Goal: Communication & Community: Share content

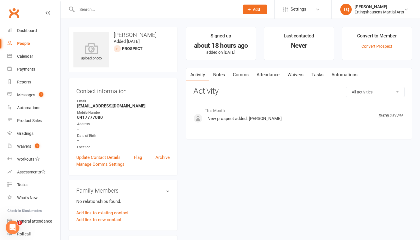
click at [91, 10] on input "text" at bounding box center [155, 9] width 160 height 8
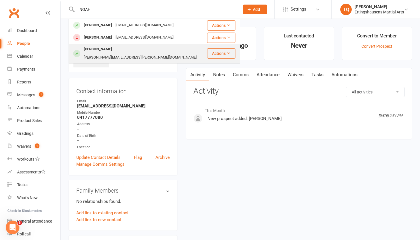
type input "NOAH"
click at [98, 49] on div "[PERSON_NAME]" at bounding box center [98, 49] width 32 height 8
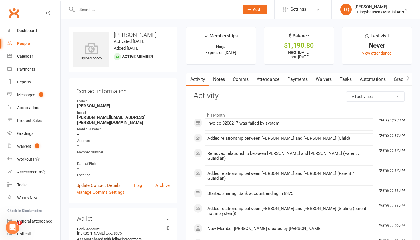
click at [91, 182] on link "Update Contact Details" at bounding box center [98, 185] width 44 height 7
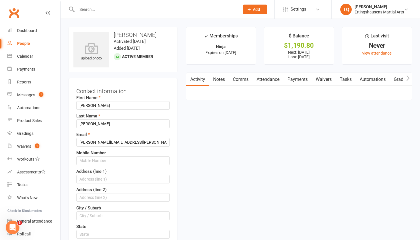
scroll to position [27, 0]
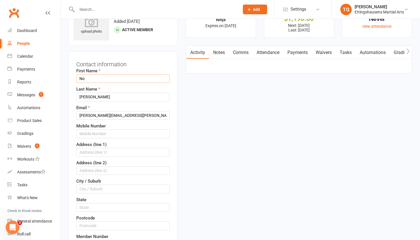
type input "N"
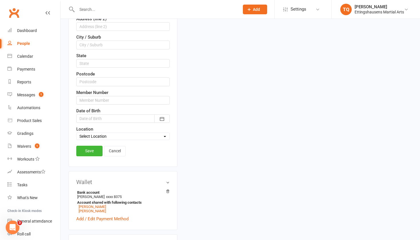
scroll to position [171, 0]
type input "Kinoah"
click at [86, 115] on div at bounding box center [122, 118] width 93 height 9
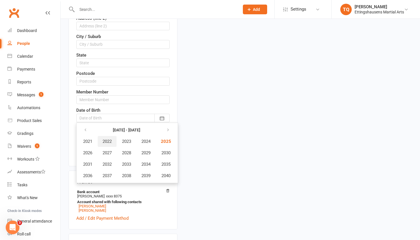
click at [108, 141] on span "2022" at bounding box center [107, 141] width 9 height 5
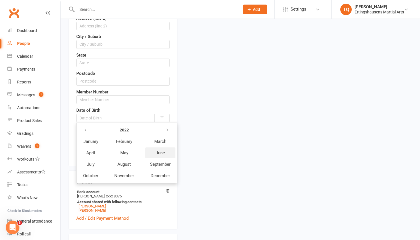
click at [159, 151] on span "June" at bounding box center [160, 152] width 9 height 5
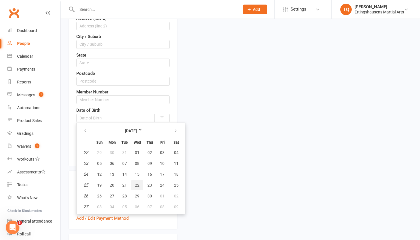
click at [137, 183] on span "22" at bounding box center [137, 185] width 5 height 5
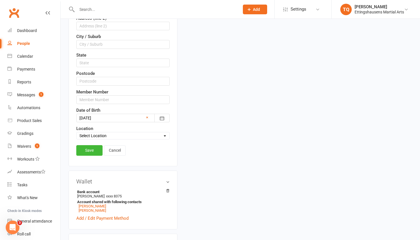
click at [149, 117] on div at bounding box center [122, 118] width 93 height 9
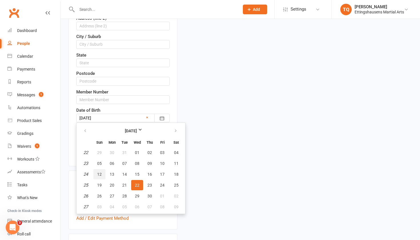
click at [99, 173] on span "12" at bounding box center [99, 174] width 5 height 5
type input "[DATE]"
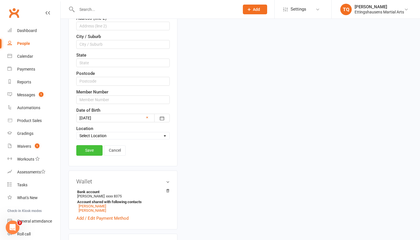
click at [89, 148] on link "Save" at bounding box center [89, 150] width 26 height 10
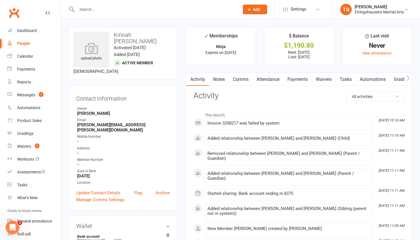
scroll to position [0, 0]
click at [303, 74] on link "Payments" at bounding box center [297, 79] width 28 height 13
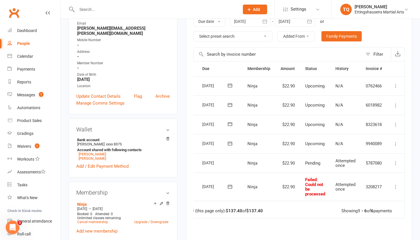
scroll to position [0, 15]
click at [396, 184] on icon at bounding box center [396, 187] width 6 height 6
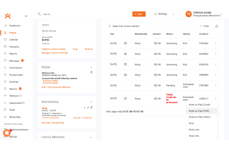
scroll to position [121, 0]
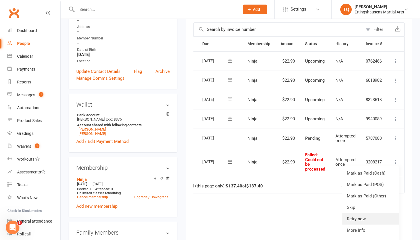
click at [377, 213] on link "Retry now" at bounding box center [370, 218] width 57 height 11
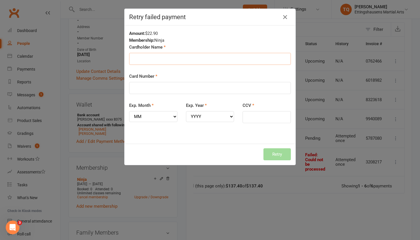
click at [153, 56] on input "Cardholder Name" at bounding box center [210, 59] width 162 height 12
click at [217, 85] on input "Card Number" at bounding box center [210, 88] width 162 height 12
click at [186, 134] on div "Amount: $22.90 Membership: Ninja Cardholder Name Card Number Exp. Month MM 01 0…" at bounding box center [210, 84] width 171 height 118
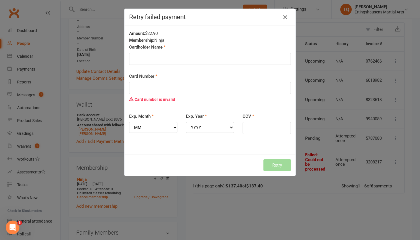
click at [285, 19] on icon "button" at bounding box center [285, 17] width 7 height 7
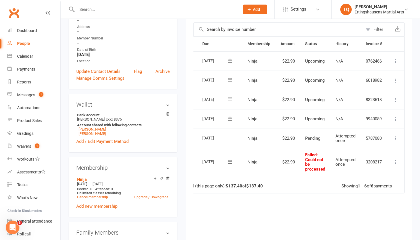
click at [306, 152] on span ": Could not be processed" at bounding box center [315, 161] width 20 height 19
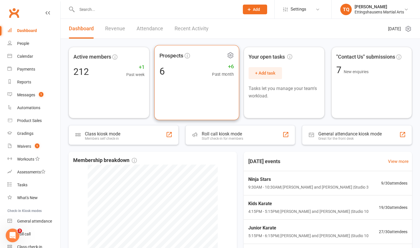
click at [166, 72] on div "6 +6 Past month" at bounding box center [196, 71] width 75 height 13
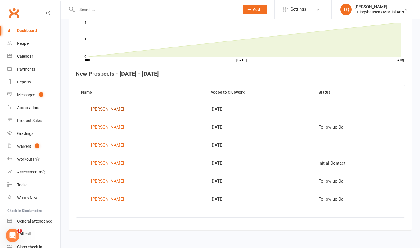
scroll to position [181, 0]
click at [104, 105] on div "Rachael Alden" at bounding box center [107, 109] width 33 height 9
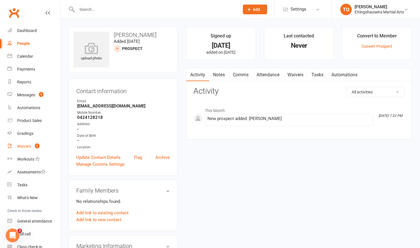
click at [23, 147] on div "Waivers" at bounding box center [24, 146] width 14 height 5
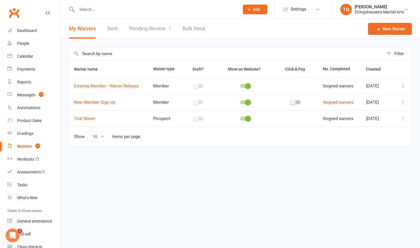
click at [143, 30] on link "Pending Review 1" at bounding box center [150, 29] width 42 height 20
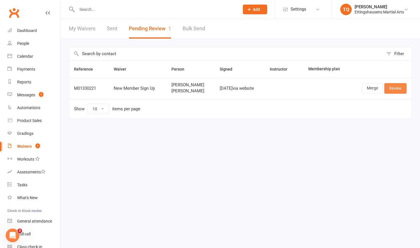
click at [228, 89] on link "Review" at bounding box center [395, 88] width 22 height 10
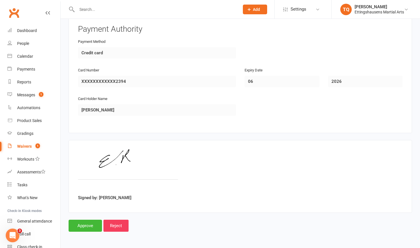
scroll to position [634, 0]
click at [78, 156] on input "Approve" at bounding box center [85, 226] width 33 height 12
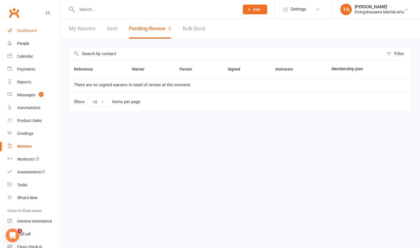
click at [27, 31] on div "Dashboard" at bounding box center [27, 30] width 20 height 5
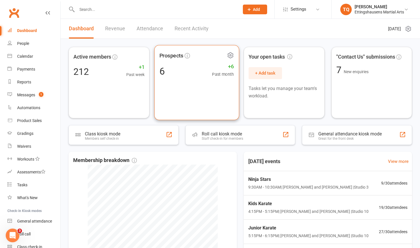
click at [179, 57] on span "Prospects" at bounding box center [171, 55] width 24 height 9
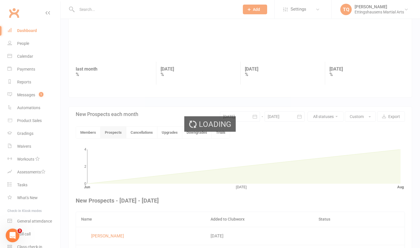
scroll to position [148, 0]
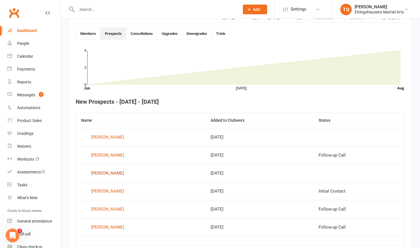
click at [101, 156] on div "[PERSON_NAME]" at bounding box center [107, 173] width 33 height 9
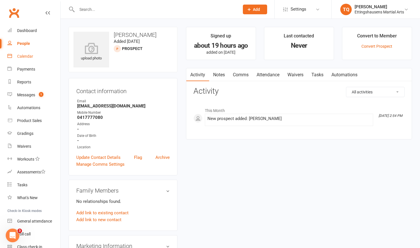
click at [23, 56] on div "Calendar" at bounding box center [25, 56] width 16 height 5
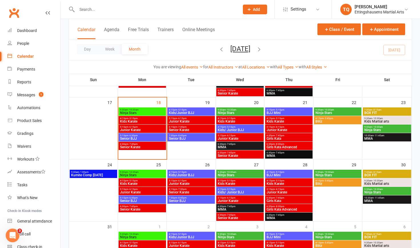
scroll to position [210, 0]
click at [130, 156] on span "Ninja Stars" at bounding box center [142, 174] width 45 height 3
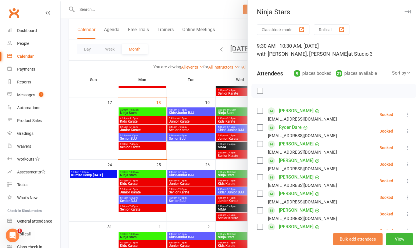
click at [228, 156] on button "Bulk add attendees" at bounding box center [357, 239] width 49 height 12
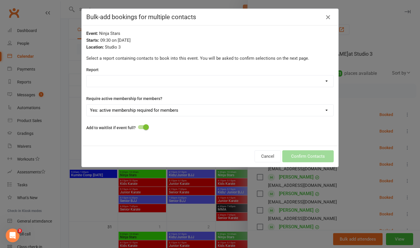
click at [228, 19] on icon "button" at bounding box center [327, 17] width 7 height 7
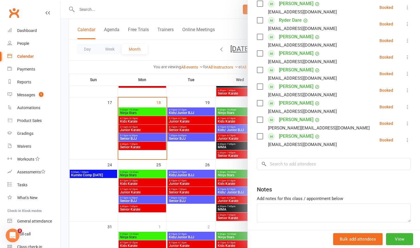
scroll to position [108, 0]
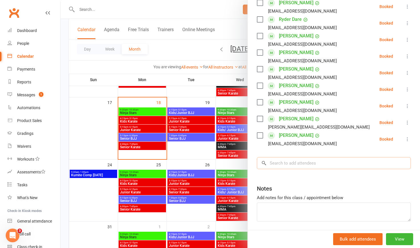
click at [228, 156] on input "search" at bounding box center [334, 163] width 154 height 12
type input "walker"
click at [81, 102] on div at bounding box center [240, 124] width 359 height 248
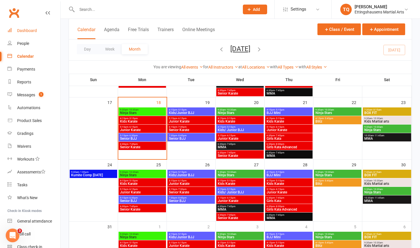
click at [31, 31] on div "Dashboard" at bounding box center [27, 30] width 20 height 5
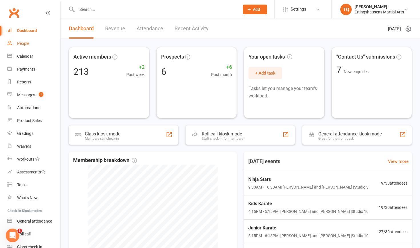
click at [22, 43] on div "People" at bounding box center [23, 43] width 12 height 5
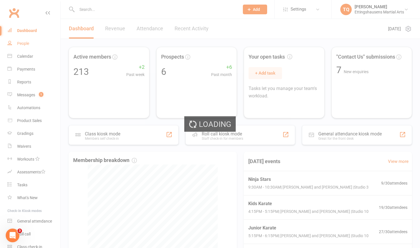
select select "100"
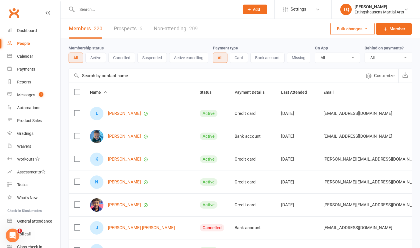
click at [123, 29] on link "Prospects 6" at bounding box center [128, 29] width 29 height 20
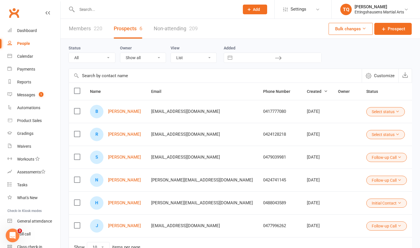
click at [228, 111] on icon at bounding box center [397, 111] width 4 height 4
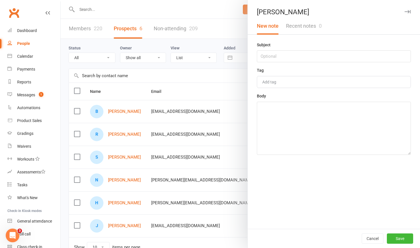
click at [202, 89] on div at bounding box center [240, 124] width 359 height 248
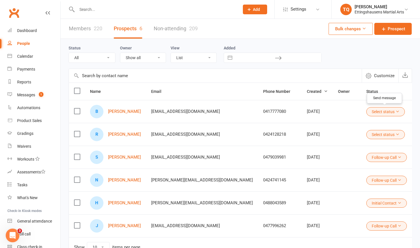
click at [228, 113] on icon "button" at bounding box center [421, 111] width 3 height 3
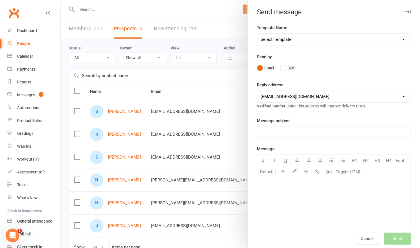
click at [205, 86] on div at bounding box center [240, 124] width 359 height 248
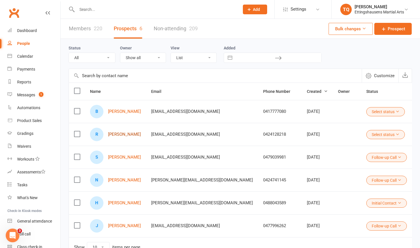
click at [121, 136] on link "Rachael Alden" at bounding box center [124, 134] width 33 height 5
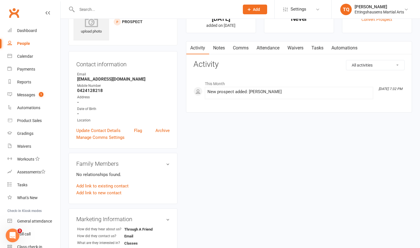
scroll to position [30, 0]
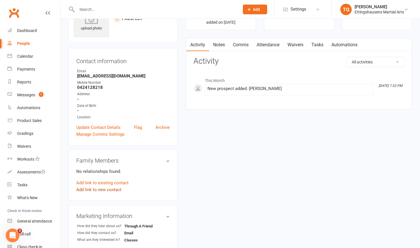
click at [95, 156] on link "Add link to new contact" at bounding box center [98, 189] width 45 height 7
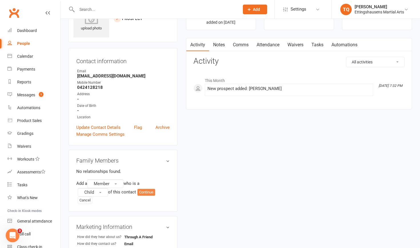
click at [148, 156] on button "Continue" at bounding box center [146, 192] width 18 height 7
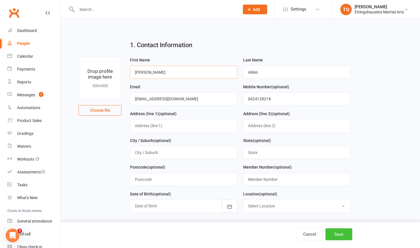
type input "Charlie"
click at [228, 156] on button "Save" at bounding box center [338, 234] width 27 height 12
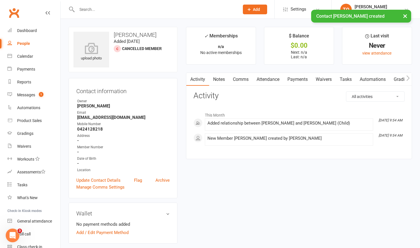
click at [85, 9] on input "text" at bounding box center [155, 9] width 160 height 8
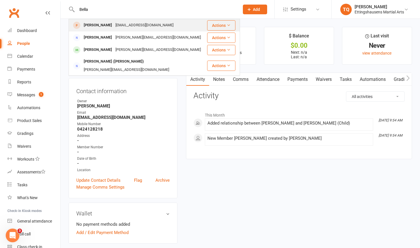
type input "Bella"
click at [91, 26] on div "[PERSON_NAME]" at bounding box center [98, 25] width 32 height 8
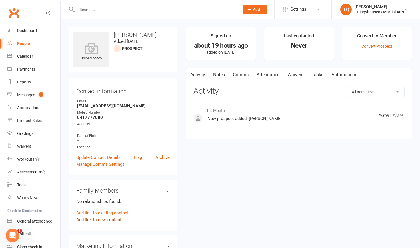
click at [90, 156] on link "Add link to new contact" at bounding box center [98, 219] width 45 height 7
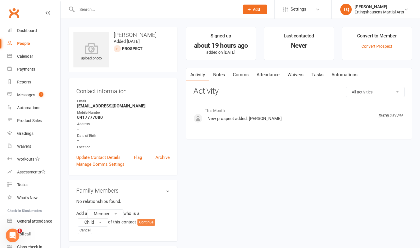
click at [148, 156] on button "Continue" at bounding box center [146, 222] width 18 height 7
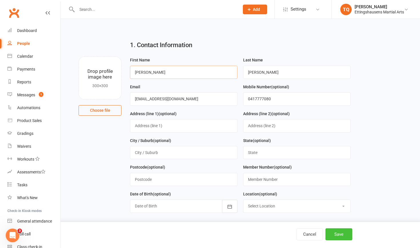
type input "Walker"
click at [228, 156] on button "Save" at bounding box center [338, 234] width 27 height 12
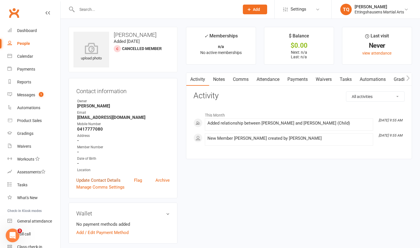
click at [102, 156] on link "Update Contact Details" at bounding box center [98, 180] width 44 height 7
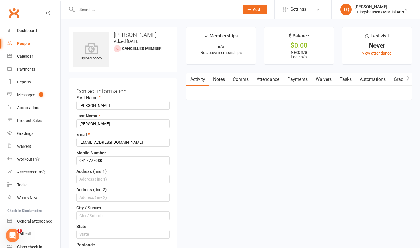
click at [99, 11] on input "text" at bounding box center [155, 9] width 160 height 8
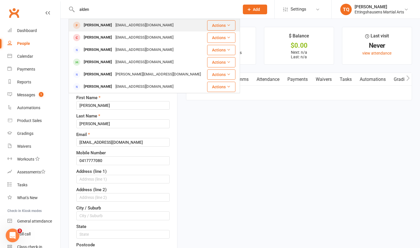
type input "alden"
click at [100, 25] on div "Rachael Alden" at bounding box center [98, 25] width 32 height 8
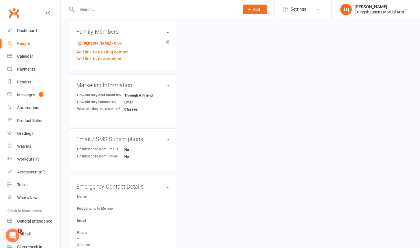
scroll to position [159, 0]
click at [167, 41] on icon at bounding box center [168, 42] width 4 height 4
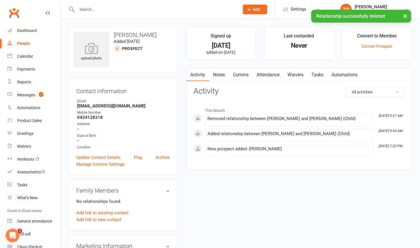
scroll to position [0, 0]
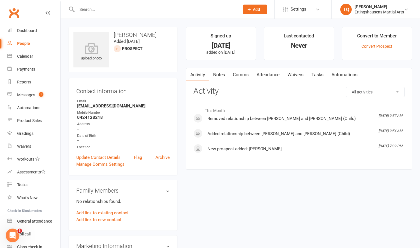
click at [91, 9] on input "text" at bounding box center [155, 9] width 160 height 8
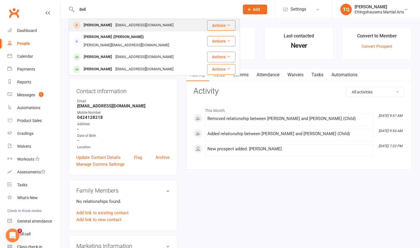
type input "Bell"
click at [94, 25] on div "[PERSON_NAME]" at bounding box center [98, 25] width 32 height 8
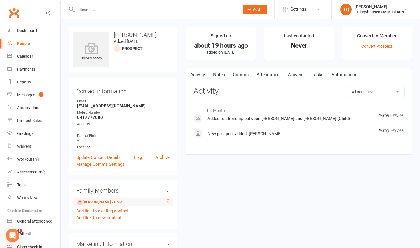
click at [168, 156] on icon at bounding box center [168, 201] width 4 height 4
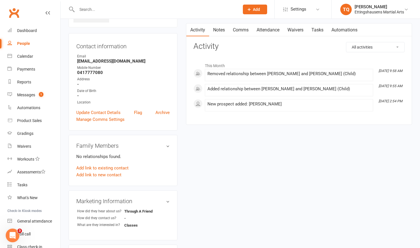
scroll to position [46, 0]
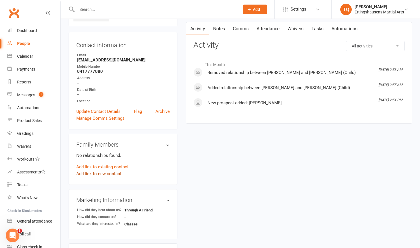
click at [99, 156] on link "Add link to new contact" at bounding box center [98, 173] width 45 height 7
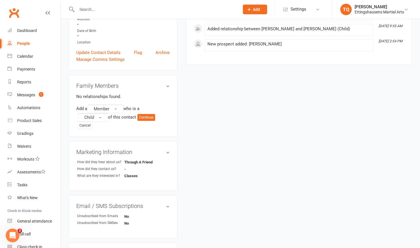
scroll to position [105, 0]
click at [152, 116] on button "Continue" at bounding box center [146, 117] width 18 height 7
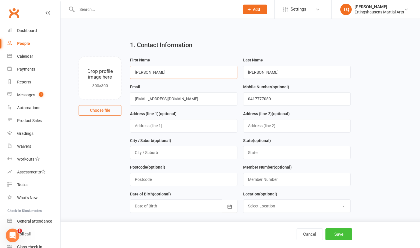
type input "Walker"
click at [228, 156] on button "Save" at bounding box center [338, 234] width 27 height 12
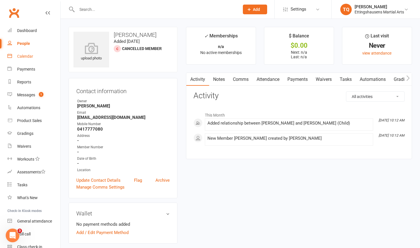
click at [22, 57] on div "Calendar" at bounding box center [25, 56] width 16 height 5
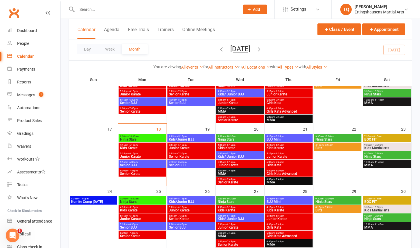
scroll to position [183, 0]
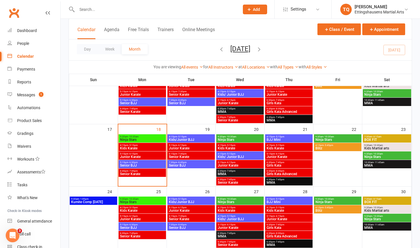
click at [137, 156] on span "Ninja Stars" at bounding box center [142, 201] width 45 height 3
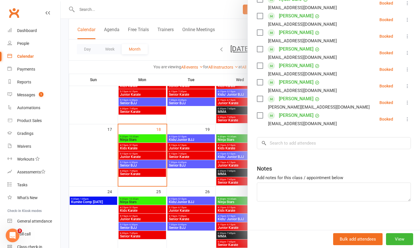
scroll to position [128, 0]
click at [228, 145] on input "search" at bounding box center [334, 143] width 154 height 12
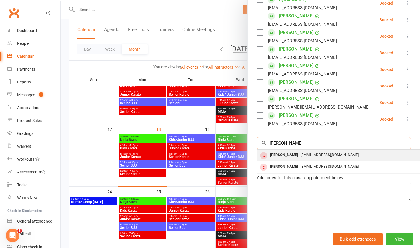
type input "walker"
click at [228, 153] on div "Walker Evans" at bounding box center [284, 155] width 33 height 8
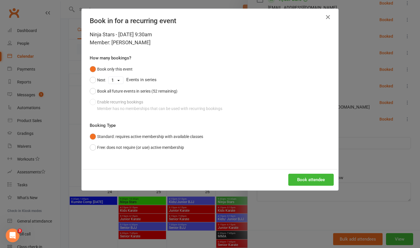
drag, startPoint x: 281, startPoint y: 153, endPoint x: 208, endPoint y: 144, distance: 74.0
click at [211, 145] on div "Ninja Stars - Aug 25, 2025 9:30am Member: Walker Evans How many bookings? Book …" at bounding box center [210, 100] width 257 height 139
click at [228, 156] on button "Book attendee" at bounding box center [310, 180] width 45 height 12
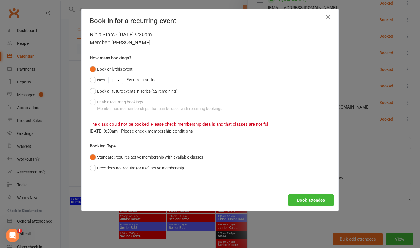
click at [228, 18] on icon "button" at bounding box center [327, 17] width 7 height 7
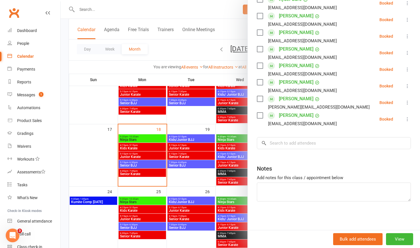
click at [101, 13] on div at bounding box center [240, 124] width 359 height 248
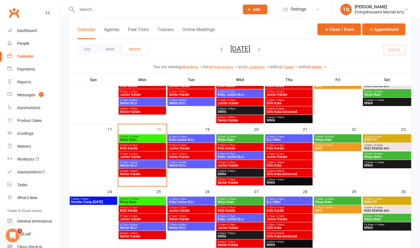
click at [99, 14] on div at bounding box center [152, 9] width 167 height 19
click at [100, 12] on input "text" at bounding box center [155, 9] width 160 height 8
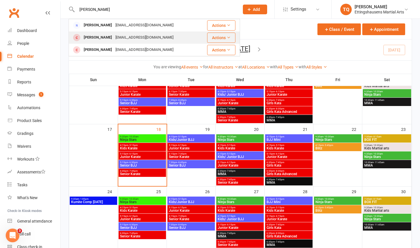
type input "walker"
click at [93, 39] on div "Walker Evans" at bounding box center [98, 37] width 32 height 8
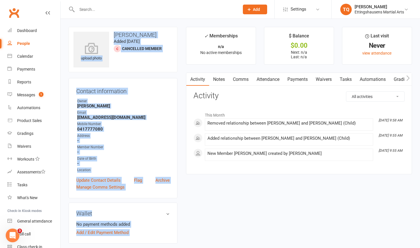
drag, startPoint x: 93, startPoint y: 39, endPoint x: 205, endPoint y: 30, distance: 111.4
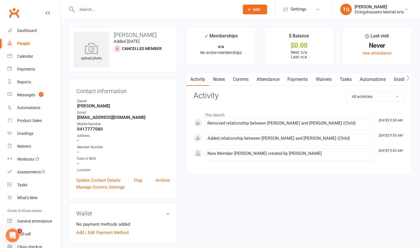
click at [228, 65] on main "✓ Memberships n/a No active memberships $ Balance $0.00 Next: n/a Last: n/a Las…" at bounding box center [299, 103] width 235 height 153
click at [228, 7] on button "Add" at bounding box center [255, 10] width 24 height 10
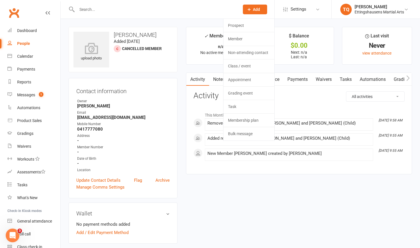
click at [148, 73] on contact-information "upload photo Walker Evans Added 18 August, 2025 Cancelled member Contact inform…" at bounding box center [123, 112] width 109 height 171
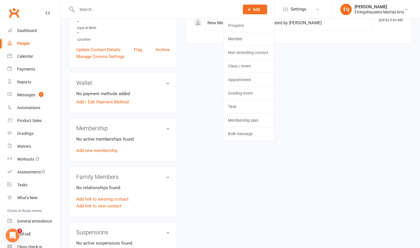
scroll to position [147, 0]
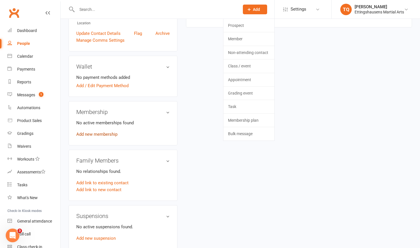
click at [104, 135] on link "Add new membership" at bounding box center [96, 134] width 41 height 5
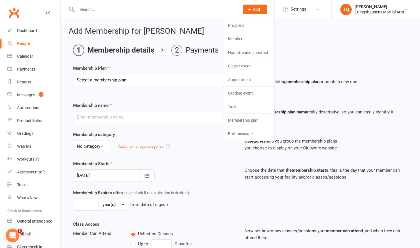
select select "21"
type input "Ninja Stars Free Trial"
type input "0"
type input "1"
drag, startPoint x: 123, startPoint y: 218, endPoint x: 123, endPoint y: 129, distance: 88.8
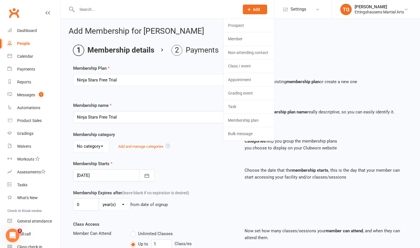
click at [123, 129] on div "Membership name Ninja Stars Free Trial Make the membership plan name really des…" at bounding box center [240, 234] width 334 height 265
click at [209, 156] on div "Membership Expires after (leave blank if no expiration is desired) 0 day(s) wee…" at bounding box center [240, 204] width 343 height 31
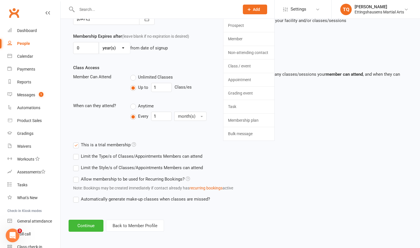
scroll to position [161, 0]
click at [79, 156] on button "Continue" at bounding box center [86, 226] width 35 height 12
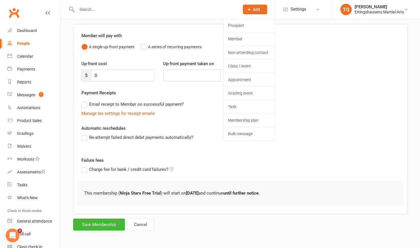
scroll to position [45, 0]
click at [86, 156] on button "Save Membership" at bounding box center [99, 225] width 52 height 12
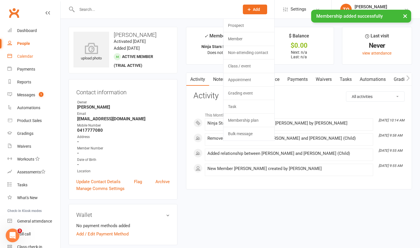
click at [30, 60] on link "Calendar" at bounding box center [33, 56] width 53 height 13
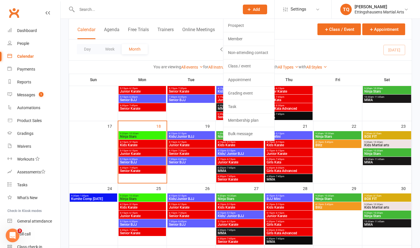
scroll to position [190, 0]
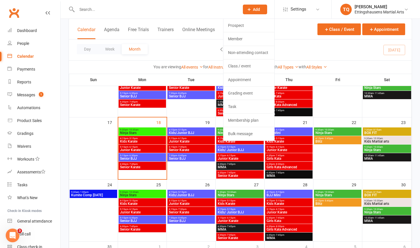
click at [138, 156] on span "9:30am - 10:30am" at bounding box center [142, 192] width 45 height 3
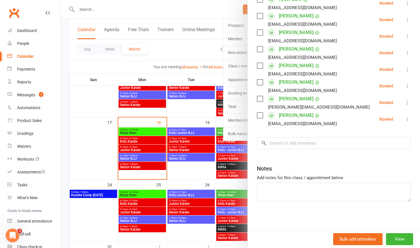
scroll to position [128, 0]
click at [228, 143] on input "search" at bounding box center [334, 143] width 154 height 12
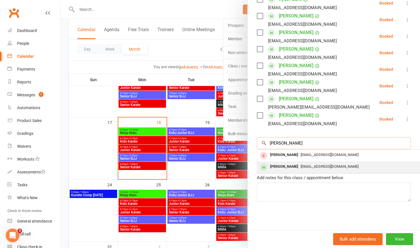
type input "walker"
click at [228, 156] on div "[EMAIL_ADDRESS][DOMAIN_NAME]" at bounding box center [342, 167] width 166 height 8
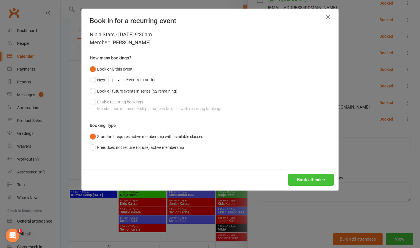
click at [228, 156] on button "Book attendee" at bounding box center [310, 180] width 45 height 12
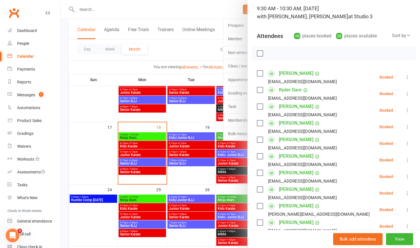
scroll to position [38, 0]
click at [166, 61] on div at bounding box center [240, 124] width 359 height 248
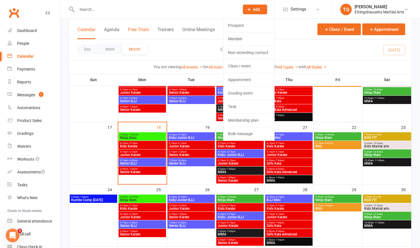
click at [143, 31] on button "Free Trials" at bounding box center [138, 33] width 21 height 12
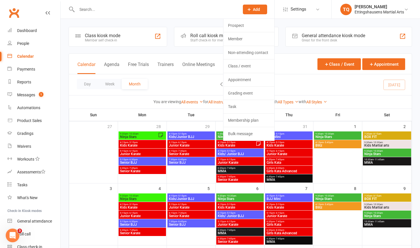
click at [114, 11] on input "text" at bounding box center [155, 9] width 160 height 8
click at [228, 22] on link "Prospect" at bounding box center [248, 25] width 51 height 13
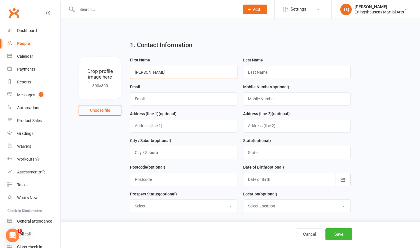
type input "walker"
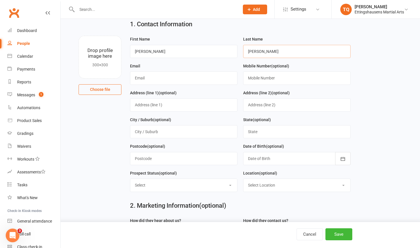
scroll to position [21, 0]
type input "Evans"
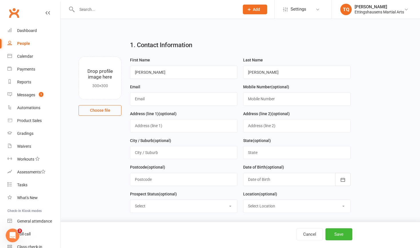
scroll to position [0, 0]
click at [176, 105] on div "Email" at bounding box center [183, 96] width 113 height 27
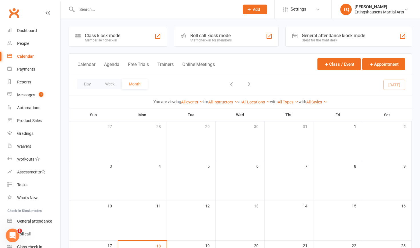
scroll to position [135, 0]
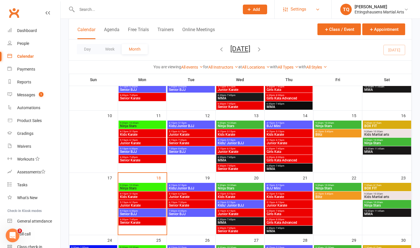
click at [228, 10] on link "Settings" at bounding box center [303, 9] width 40 height 13
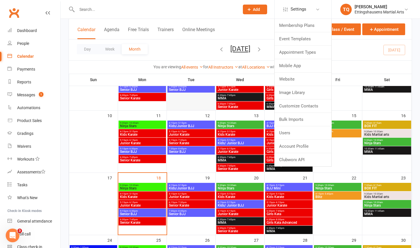
click at [180, 109] on div at bounding box center [190, 84] width 47 height 51
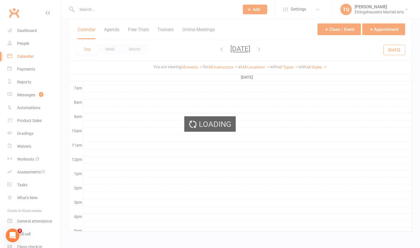
scroll to position [0, 0]
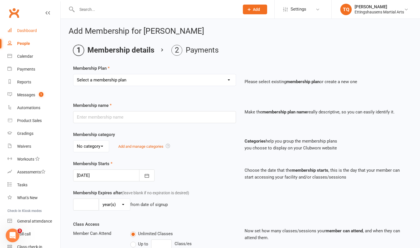
click at [28, 32] on div "Dashboard" at bounding box center [27, 30] width 20 height 5
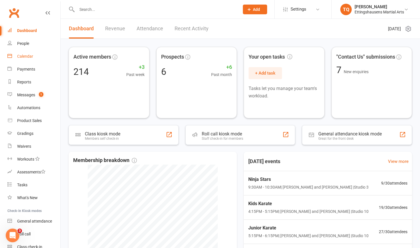
click at [27, 57] on div "Calendar" at bounding box center [25, 56] width 16 height 5
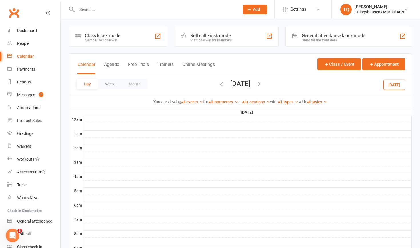
click at [51, 13] on div "Clubworx" at bounding box center [30, 16] width 60 height 21
click at [49, 13] on icon at bounding box center [47, 13] width 5 height 5
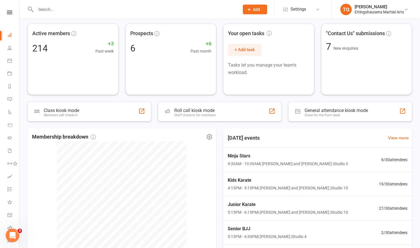
scroll to position [35, 0]
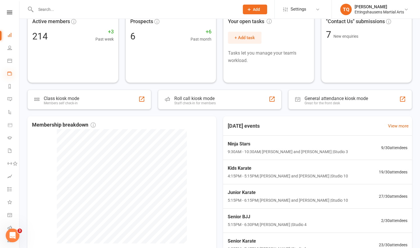
click at [10, 75] on icon at bounding box center [9, 73] width 5 height 5
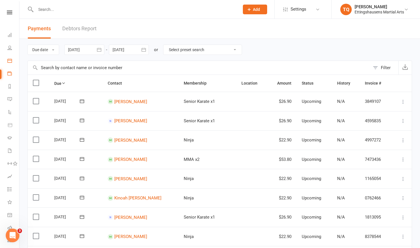
click at [10, 63] on link "Calendar" at bounding box center [13, 61] width 12 height 13
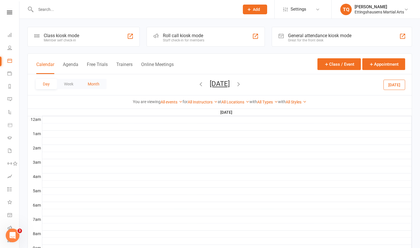
click at [93, 82] on button "Month" at bounding box center [94, 84] width 26 height 10
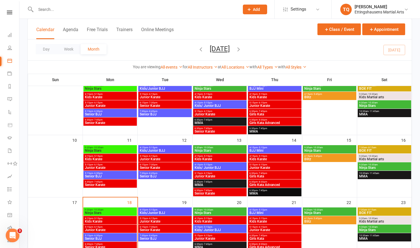
scroll to position [130, 0]
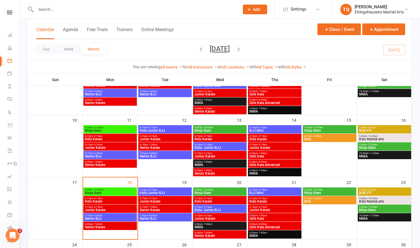
click at [120, 156] on span "Ninja Stars" at bounding box center [110, 192] width 51 height 3
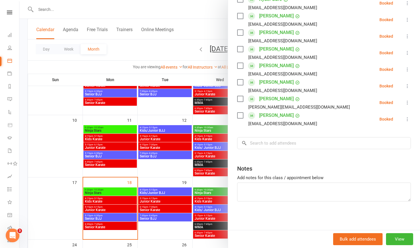
scroll to position [128, 0]
click at [228, 156] on button "View" at bounding box center [399, 239] width 27 height 12
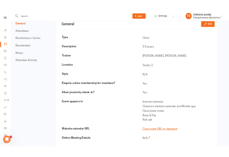
scroll to position [61, 0]
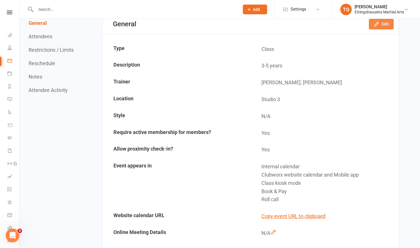
click at [228, 28] on button "Edit" at bounding box center [381, 24] width 25 height 10
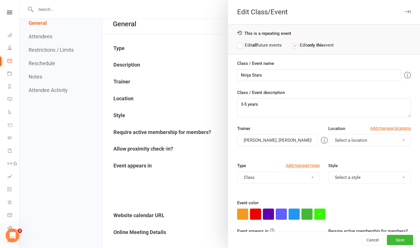
click at [228, 140] on button "Harry Tse, Sensei Tate" at bounding box center [277, 140] width 81 height 12
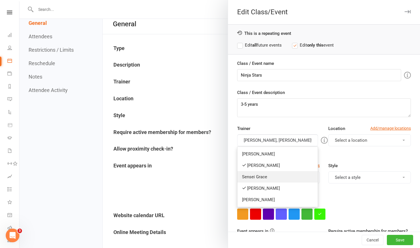
click at [228, 156] on link "Sensei Grace" at bounding box center [277, 176] width 80 height 11
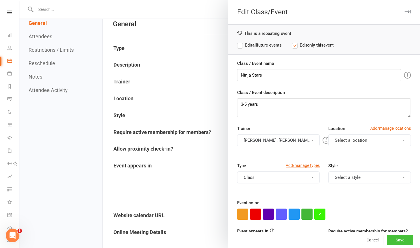
click at [228, 156] on button "Save" at bounding box center [400, 240] width 26 height 10
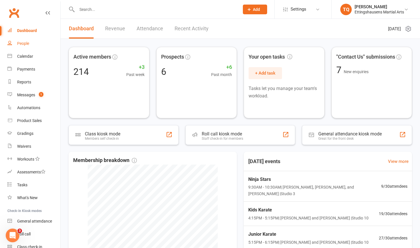
click at [27, 43] on div "People" at bounding box center [23, 43] width 12 height 5
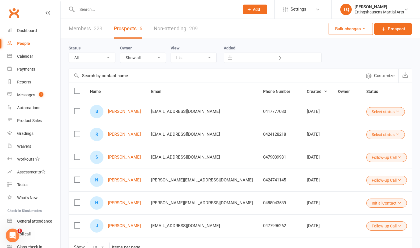
click at [94, 10] on input "text" at bounding box center [155, 9] width 160 height 8
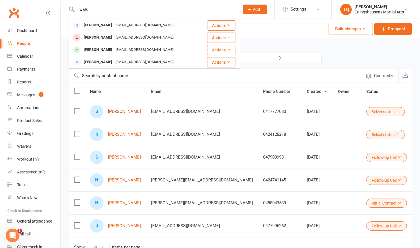
type input "walk"
click at [117, 113] on link "[PERSON_NAME]" at bounding box center [124, 111] width 33 height 5
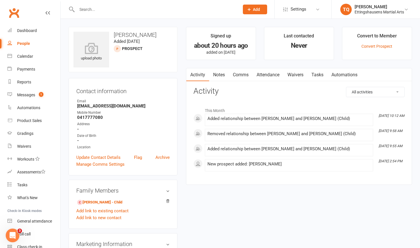
click at [228, 10] on span "Add" at bounding box center [256, 9] width 7 height 5
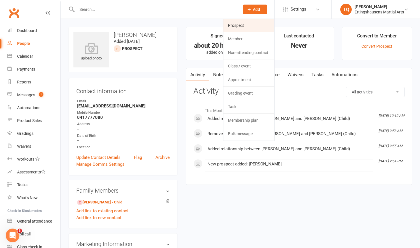
click at [228, 25] on link "Prospect" at bounding box center [248, 25] width 51 height 13
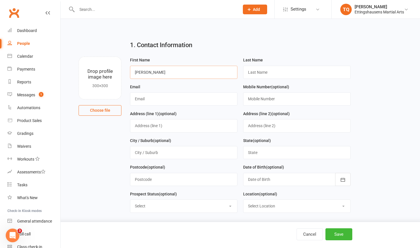
type input "Walker"
type input "Evans"
type input "isobellathompson@gmail.com"
click at [228, 102] on input "0417777080" at bounding box center [296, 98] width 107 height 13
type input "0417777080"
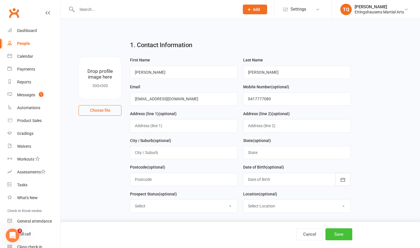
click at [228, 156] on button "Save" at bounding box center [338, 234] width 27 height 12
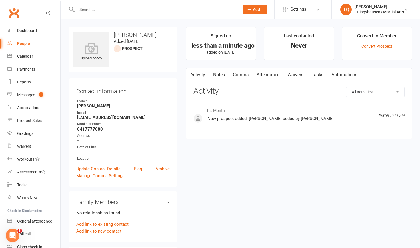
click at [228, 9] on span "Add" at bounding box center [256, 9] width 7 height 5
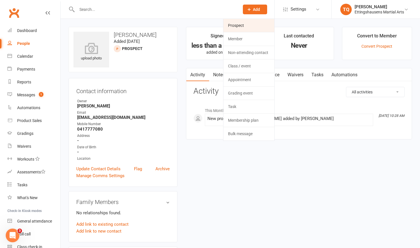
click at [228, 27] on link "Prospect" at bounding box center [248, 25] width 51 height 13
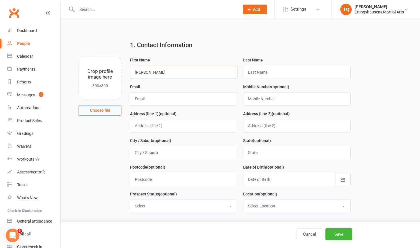
type input "Charlie"
type input "Alden"
type input "Alden.rachael@gmail.com"
click at [228, 156] on button "Save" at bounding box center [338, 234] width 27 height 12
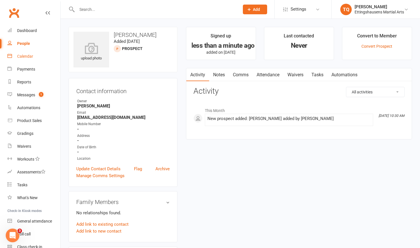
click at [26, 57] on div "Calendar" at bounding box center [25, 56] width 16 height 5
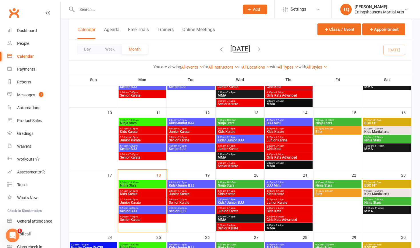
scroll to position [139, 0]
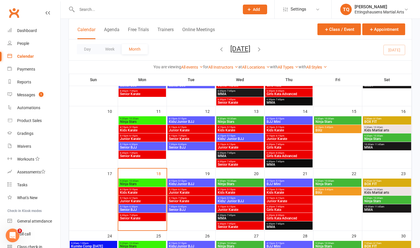
click at [228, 156] on span "Kids Karate" at bounding box center [239, 192] width 45 height 3
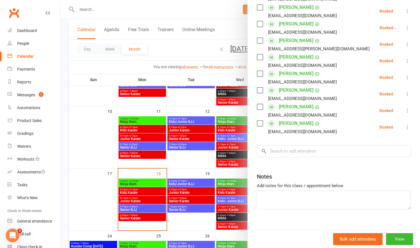
scroll to position [178, 0]
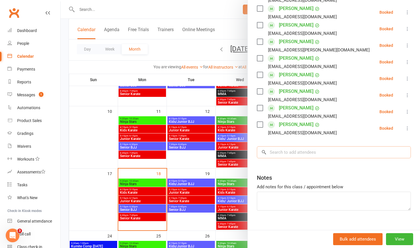
click at [228, 146] on input "search" at bounding box center [334, 152] width 154 height 12
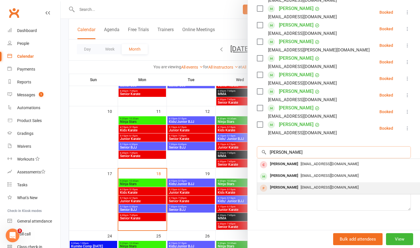
type input "walker"
click at [228, 156] on div "Walker Evans" at bounding box center [284, 187] width 33 height 8
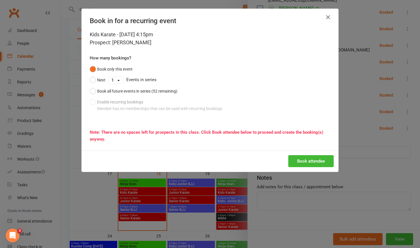
click at [228, 17] on icon "button" at bounding box center [327, 17] width 7 height 7
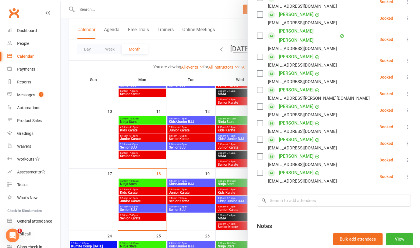
scroll to position [130, 0]
click at [228, 156] on input "search" at bounding box center [334, 200] width 154 height 12
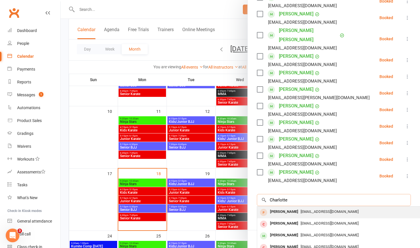
type input "Charlotte"
drag, startPoint x: 284, startPoint y: 201, endPoint x: 288, endPoint y: 201, distance: 4.0
click at [228, 156] on div "Charlie Alden" at bounding box center [284, 212] width 33 height 8
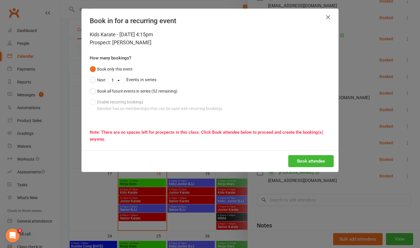
click at [228, 19] on icon "button" at bounding box center [327, 17] width 7 height 7
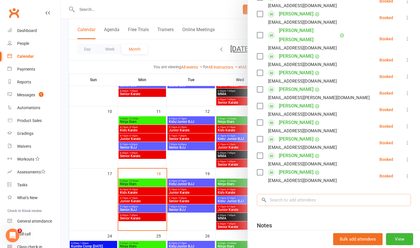
click at [228, 156] on input "search" at bounding box center [334, 200] width 154 height 12
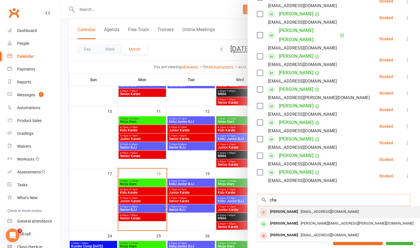
type input "cha"
click at [228, 156] on div "Charlie Alden" at bounding box center [284, 212] width 33 height 8
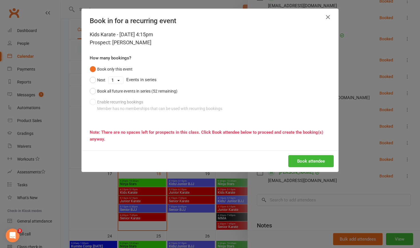
click at [228, 156] on div "Book in for a recurring event Kids Karate - Aug 20, 2025 4:15pm Prospect: Charl…" at bounding box center [210, 124] width 420 height 248
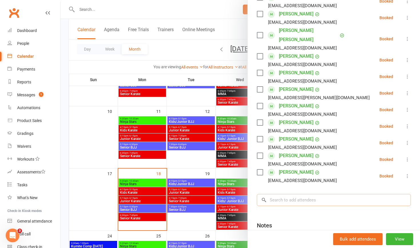
click at [228, 156] on input "search" at bounding box center [334, 200] width 154 height 12
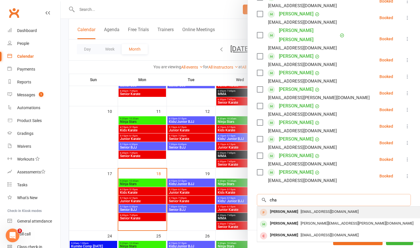
type input "cha"
click at [228, 156] on div "Charlie Alden" at bounding box center [284, 212] width 33 height 8
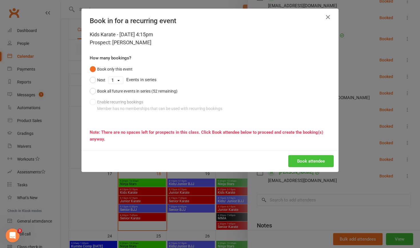
click at [228, 156] on button "Book attendee" at bounding box center [310, 161] width 45 height 12
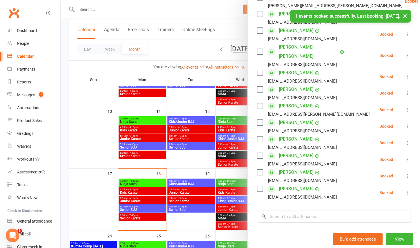
click at [90, 156] on div at bounding box center [240, 124] width 359 height 248
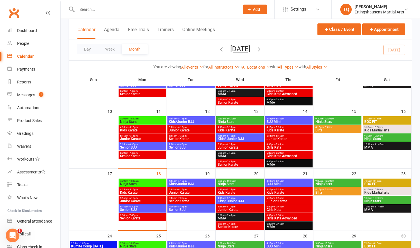
click at [226, 156] on span "Kids Karate" at bounding box center [239, 192] width 45 height 3
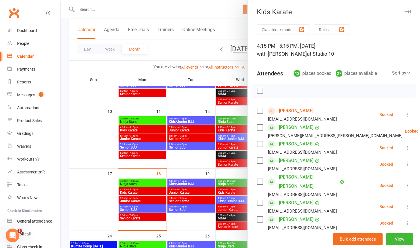
click at [77, 135] on div at bounding box center [240, 124] width 359 height 248
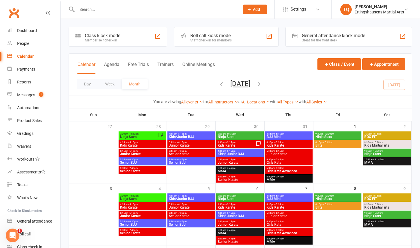
scroll to position [0, 0]
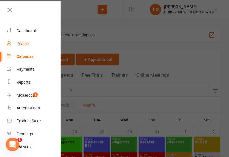
click at [46, 48] on link "People" at bounding box center [34, 43] width 54 height 13
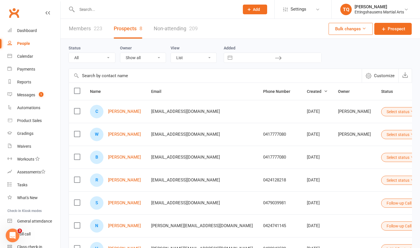
click at [228, 12] on button "Add" at bounding box center [255, 10] width 24 height 10
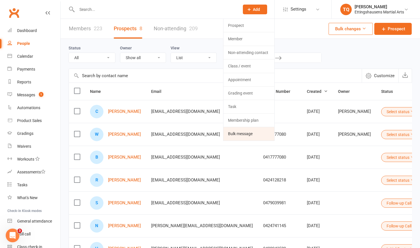
click at [228, 131] on link "Bulk message" at bounding box center [248, 133] width 51 height 13
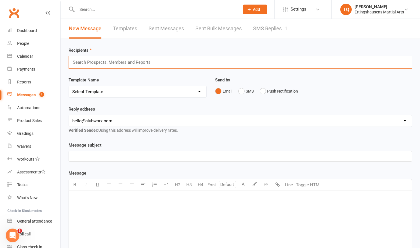
click at [127, 64] on input "text" at bounding box center [114, 62] width 84 height 7
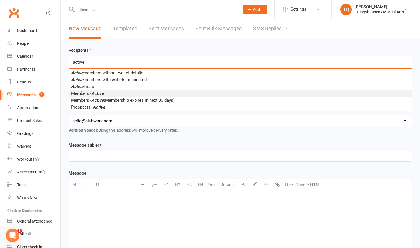
type input "active"
click at [89, 91] on span "Members - Active" at bounding box center [87, 93] width 33 height 5
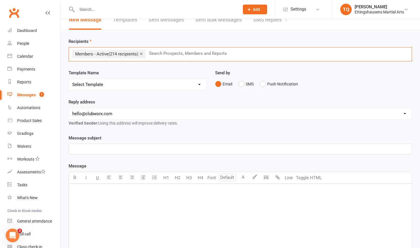
scroll to position [11, 0]
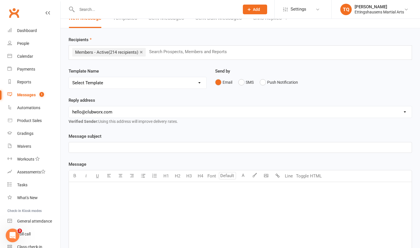
select select "4"
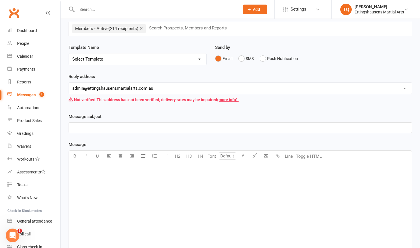
scroll to position [36, 0]
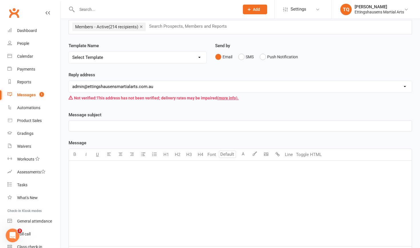
click at [110, 156] on div "﻿" at bounding box center [240, 204] width 343 height 86
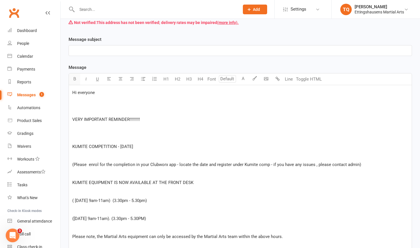
scroll to position [252, 0]
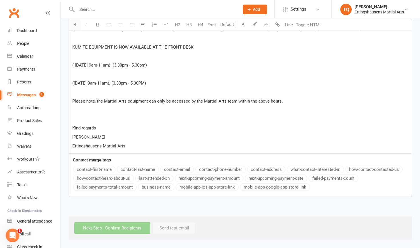
click at [78, 78] on div "U H1 H2 H3 H4 Font A Line Toggle HTML Hi everyone ﻿ ﻿ VERY IMPORTANT REMINDER!!…" at bounding box center [240, 46] width 343 height 216
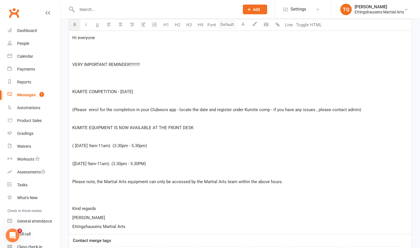
scroll to position [123, 0]
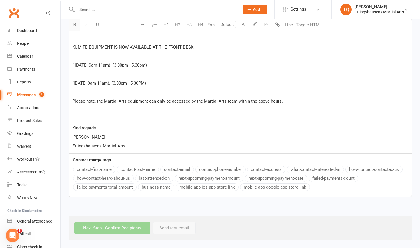
click at [77, 67] on div "U H1 H2 H3 H4 Font A Line Toggle HTML Hi everyone ﻿ ﻿ VERY IMPORTANT REMINDER!!…" at bounding box center [240, 46] width 343 height 216
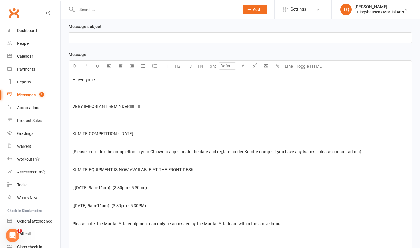
scroll to position [120, 0]
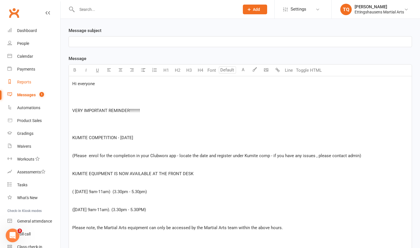
drag, startPoint x: 101, startPoint y: 85, endPoint x: 58, endPoint y: 85, distance: 43.1
click at [58, 85] on ui-view "Prospect Member Non-attending contact Class / event Appointment Grading event T…" at bounding box center [210, 123] width 420 height 485
click at [75, 69] on icon "button" at bounding box center [75, 70] width 4 height 4
drag, startPoint x: 149, startPoint y: 111, endPoint x: 63, endPoint y: 115, distance: 85.8
click at [63, 115] on div "Recipients × Members - Active (214 recipients) Search Prospects, Members and Re…" at bounding box center [240, 143] width 359 height 448
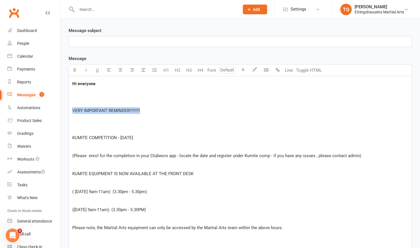
drag, startPoint x: 143, startPoint y: 110, endPoint x: 72, endPoint y: 109, distance: 71.7
click at [72, 109] on div "Hi everyone ﻿ ﻿ VERY IMPORTANT REMINDER!!!!!!!!! ﻿ ﻿ KUMITE COMPETITION - 24 AU…" at bounding box center [240, 178] width 343 height 204
click at [73, 72] on button "button" at bounding box center [74, 70] width 11 height 11
drag, startPoint x: 144, startPoint y: 138, endPoint x: 63, endPoint y: 134, distance: 80.4
click at [63, 134] on div "Recipients × Members - Active (214 recipients) Search Prospects, Members and Re…" at bounding box center [240, 143] width 359 height 448
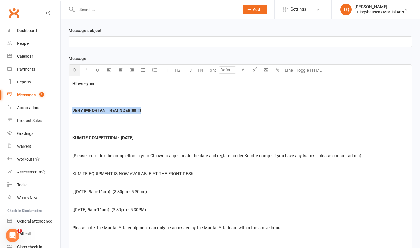
click at [74, 70] on icon "button" at bounding box center [75, 70] width 4 height 4
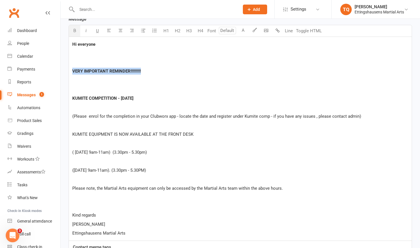
scroll to position [162, 0]
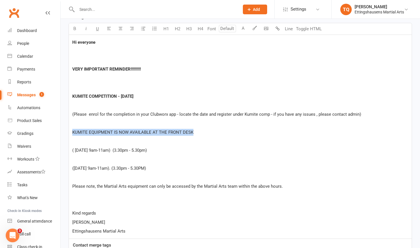
drag, startPoint x: 195, startPoint y: 131, endPoint x: 70, endPoint y: 131, distance: 125.1
click at [70, 131] on div "Hi everyone ﻿ ﻿ VERY IMPORTANT REMINDER!!!!!!!!! ﻿ ﻿ KUMITE COMPETITION - 24 AU…" at bounding box center [240, 137] width 343 height 204
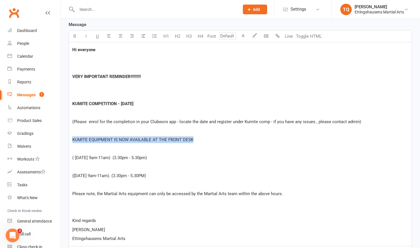
scroll to position [150, 0]
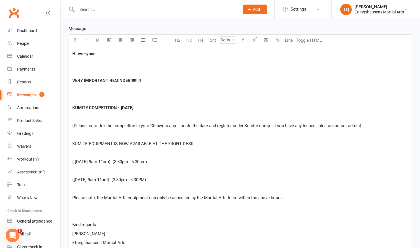
click at [125, 125] on span "(Please enrol for the completion in your Clubworx app - locate the date and reg…" at bounding box center [216, 125] width 289 height 5
click at [128, 126] on span "(Please enrol for the competion in your Clubworx app - locate the date and regi…" at bounding box center [216, 125] width 288 height 5
click at [183, 95] on div "Hi everyone ﻿ ﻿ VERY IMPORTANT REMINDER!!!!!!!!! ﻿ ﻿ KUMITE COMPETITION - 24 AU…" at bounding box center [240, 148] width 343 height 204
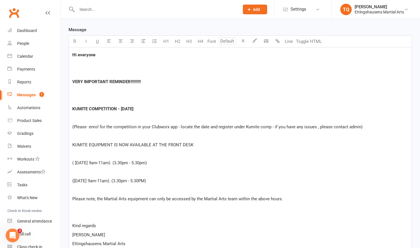
scroll to position [145, 0]
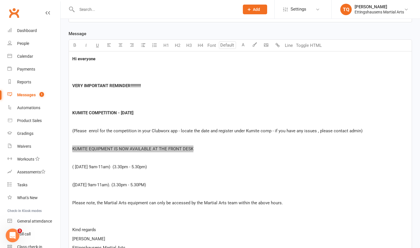
drag, startPoint x: 73, startPoint y: 148, endPoint x: 201, endPoint y: 151, distance: 127.1
click at [201, 151] on p "KUMITE EQUIPMENT IS NOW AVAILABLE AT THE FRONT DESK" at bounding box center [240, 148] width 336 height 7
drag, startPoint x: 202, startPoint y: 151, endPoint x: 64, endPoint y: 147, distance: 138.0
click at [64, 147] on div "Recipients × Members - Active (214 recipients) Search Prospects, Members and Re…" at bounding box center [240, 118] width 359 height 448
click at [74, 48] on button "button" at bounding box center [74, 45] width 11 height 11
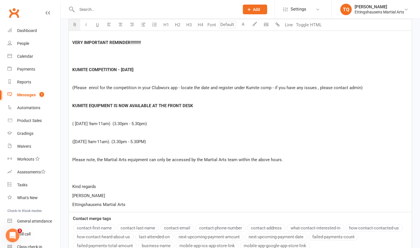
scroll to position [193, 0]
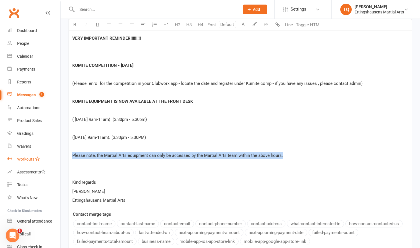
drag, startPoint x: 285, startPoint y: 155, endPoint x: 50, endPoint y: 155, distance: 235.1
click at [50, 155] on ui-view "Prospect Member Non-attending contact Class / event Appointment Grading event T…" at bounding box center [210, 51] width 420 height 485
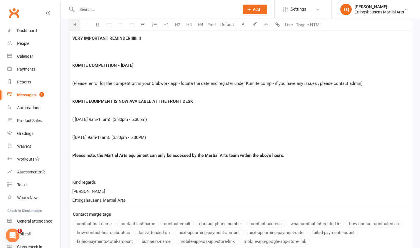
click at [75, 26] on icon "button" at bounding box center [75, 24] width 4 height 4
click at [228, 109] on p "﻿" at bounding box center [240, 110] width 336 height 7
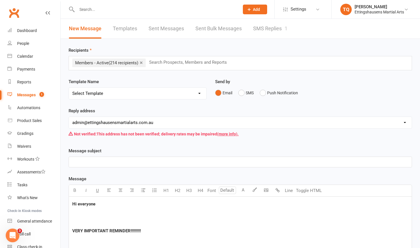
scroll to position [0, 0]
drag, startPoint x: 143, startPoint y: 231, endPoint x: 66, endPoint y: 231, distance: 76.8
copy span "VERY IMPORTANT REMINDER!!!!!!!!!"
click at [85, 156] on p "﻿" at bounding box center [240, 162] width 336 height 7
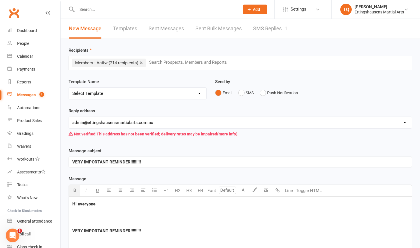
click at [85, 156] on span "VERY IMPORTANT REMINDER!!!!!!!!!" at bounding box center [106, 161] width 69 height 5
drag, startPoint x: 83, startPoint y: 162, endPoint x: 55, endPoint y: 161, distance: 28.3
drag, startPoint x: 133, startPoint y: 162, endPoint x: 98, endPoint y: 162, distance: 35.1
click at [98, 156] on p "IMPORTANT REMINDER!!!!!!!!!" at bounding box center [240, 162] width 336 height 7
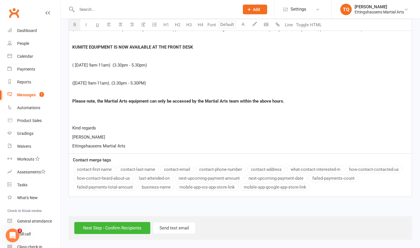
scroll to position [252, 0]
click at [114, 156] on input "Next Step - Confirm Recipients" at bounding box center [112, 228] width 76 height 12
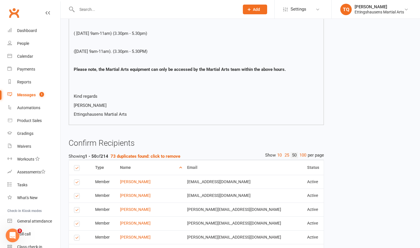
scroll to position [191, 0]
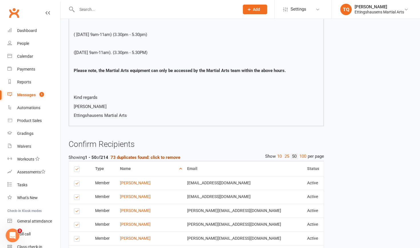
click at [165, 156] on strong "73 duplicates found: click to remove" at bounding box center [146, 157] width 70 height 5
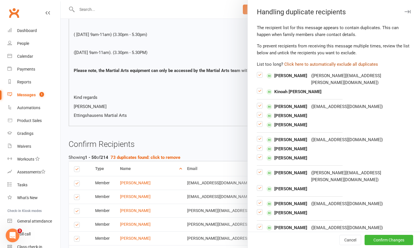
click at [228, 65] on button "Click here to automatically exclude all duplicates" at bounding box center [331, 64] width 94 height 7
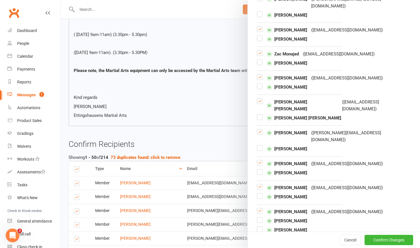
scroll to position [693, 0]
click at [228, 156] on button "Confirm Changes" at bounding box center [388, 240] width 49 height 10
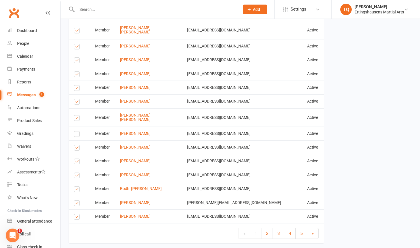
scroll to position [865, 0]
